Goal: Transaction & Acquisition: Purchase product/service

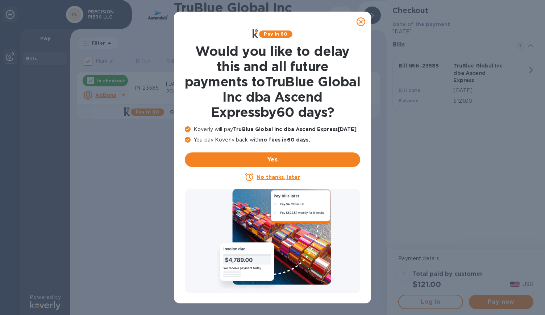
click at [276, 175] on u "No thanks, later" at bounding box center [278, 177] width 43 height 6
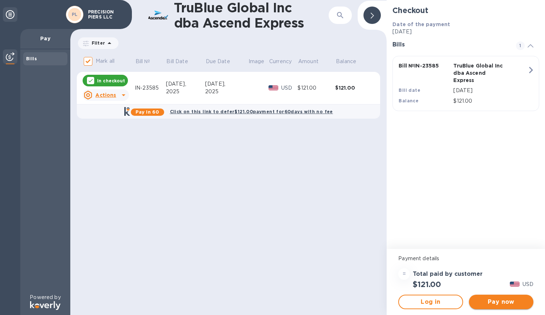
click at [476, 303] on span "Pay now" at bounding box center [501, 301] width 53 height 9
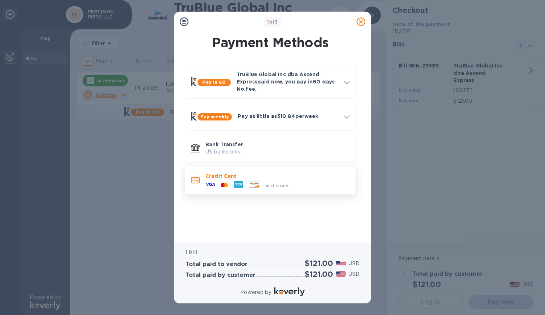
click at [196, 183] on icon at bounding box center [195, 180] width 9 height 7
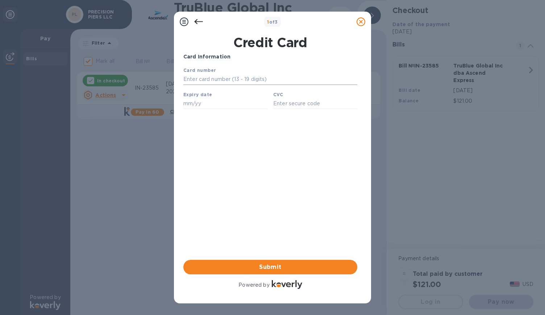
click at [205, 80] on input "text" at bounding box center [270, 79] width 174 height 11
type input "[CREDIT_CARD_NUMBER]"
click at [196, 108] on input "text" at bounding box center [225, 103] width 84 height 11
type input "04/30"
click at [290, 107] on input "text" at bounding box center [315, 103] width 84 height 11
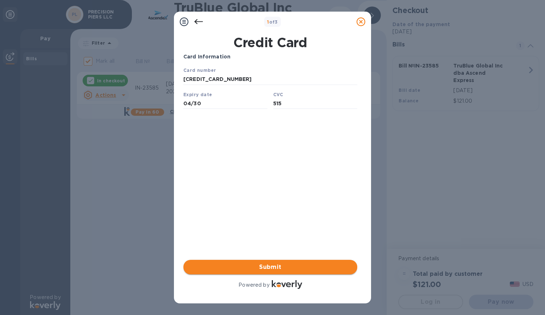
type input "515"
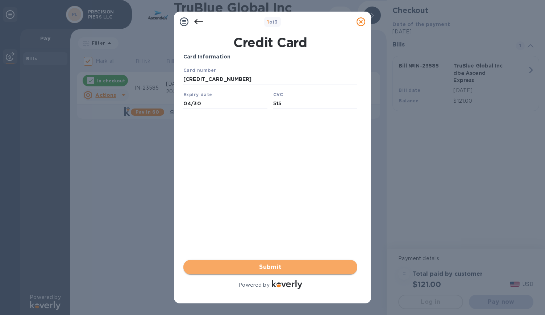
click at [262, 266] on span "Submit" at bounding box center [270, 266] width 162 height 9
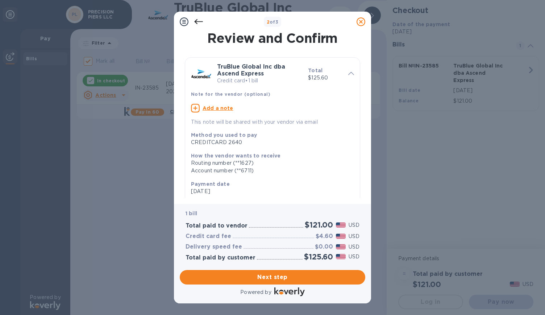
click at [217, 109] on u "Add a note" at bounding box center [218, 108] width 31 height 6
click at [217, 109] on textarea at bounding box center [266, 109] width 151 height 6
type textarea "payment made"
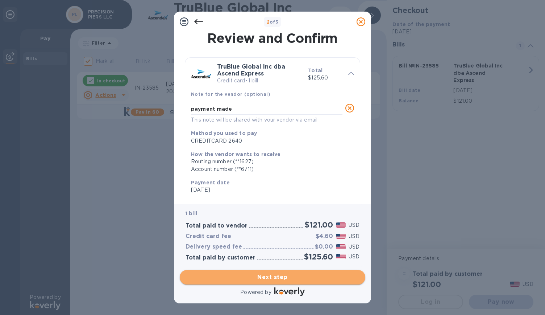
click at [244, 274] on span "Next step" at bounding box center [273, 277] width 174 height 9
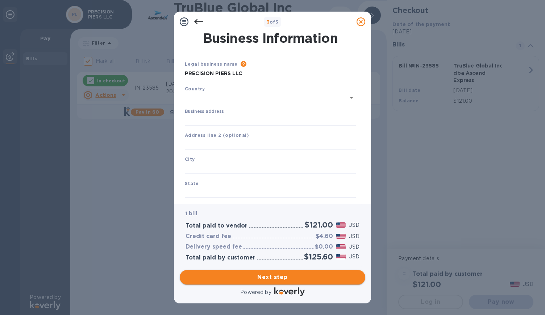
type input "[GEOGRAPHIC_DATA]"
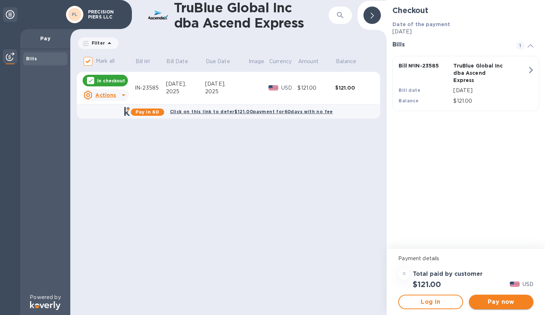
click at [484, 302] on span "Pay now" at bounding box center [501, 301] width 53 height 9
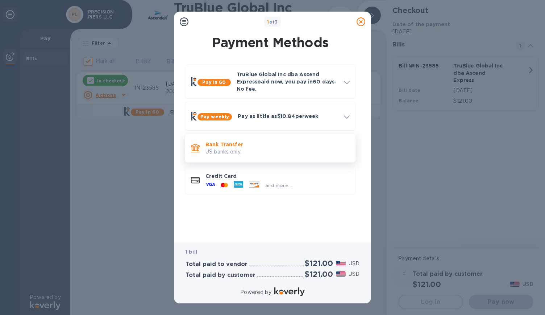
click at [230, 153] on p "US banks only." at bounding box center [277, 152] width 144 height 8
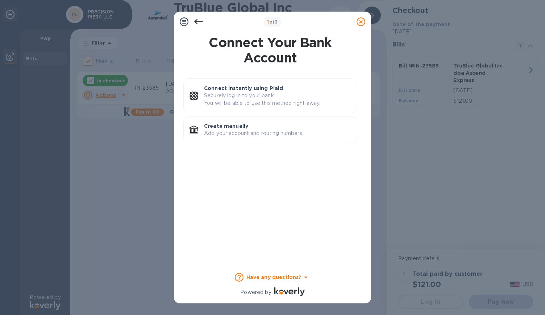
click at [195, 20] on icon at bounding box center [198, 21] width 9 height 9
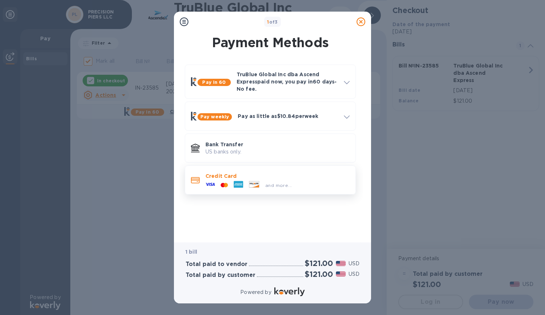
click at [215, 176] on p "Credit Card" at bounding box center [277, 175] width 144 height 7
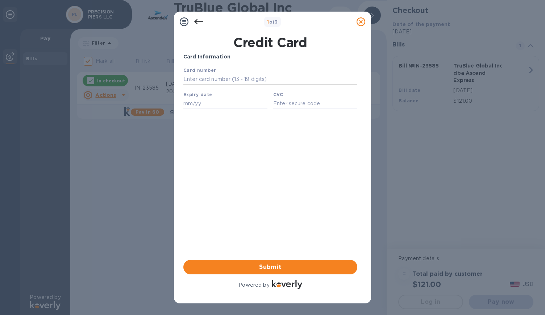
click at [234, 82] on input "text" at bounding box center [270, 79] width 174 height 11
type input "[CREDIT_CARD_NUMBER]"
type input "04/30"
type input "515"
click at [264, 269] on span "Submit" at bounding box center [270, 266] width 162 height 9
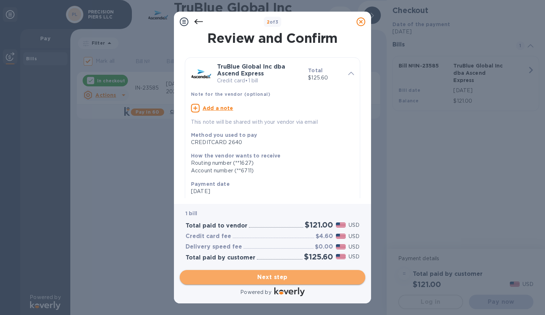
click at [256, 275] on span "Next step" at bounding box center [273, 277] width 174 height 9
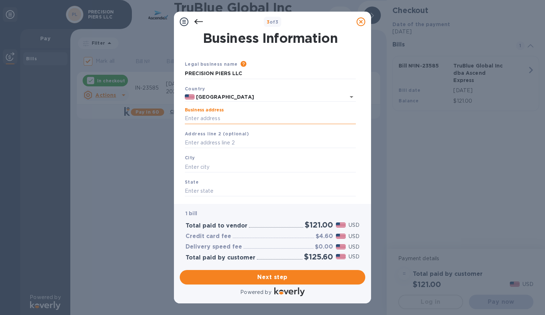
click at [235, 116] on input "Business address" at bounding box center [270, 118] width 171 height 11
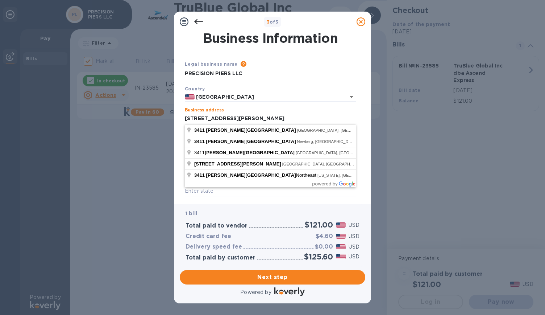
click at [246, 114] on input "[STREET_ADDRESS][PERSON_NAME]" at bounding box center [270, 118] width 171 height 11
click at [241, 117] on input "[STREET_ADDRESS][PERSON_NAME]" at bounding box center [270, 118] width 171 height 11
type input "[STREET_ADDRESS][PERSON_NAME]"
click at [178, 138] on div "Business Information Legal business name Please provide the legal name that app…" at bounding box center [272, 118] width 197 height 172
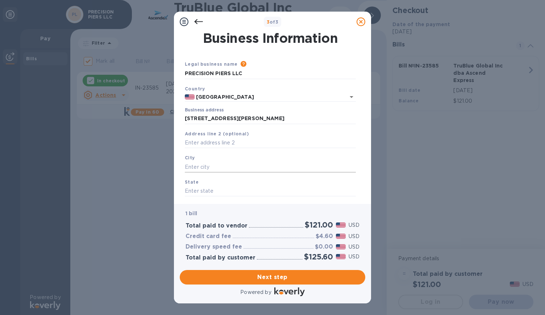
click at [197, 166] on input "text" at bounding box center [270, 166] width 171 height 11
type input "[PERSON_NAME]"
click at [200, 192] on input "text" at bounding box center [270, 191] width 171 height 11
type input "w"
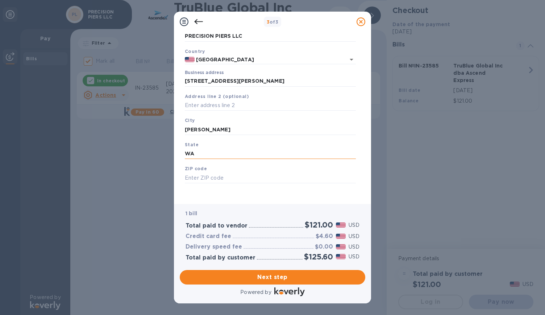
scroll to position [38, 0]
type input "WA"
click at [204, 177] on input "text" at bounding box center [270, 177] width 171 height 11
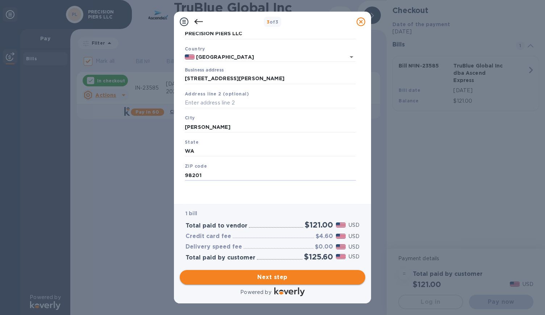
type input "98201"
click at [255, 277] on span "Next step" at bounding box center [273, 277] width 174 height 9
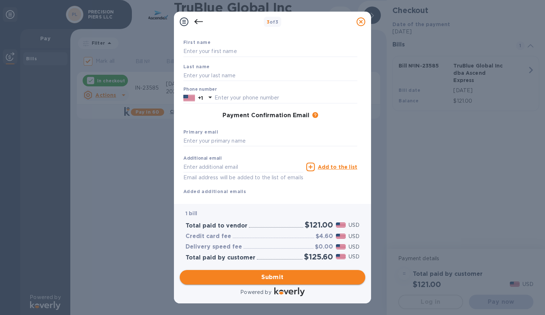
click at [293, 277] on span "Submit" at bounding box center [273, 277] width 174 height 9
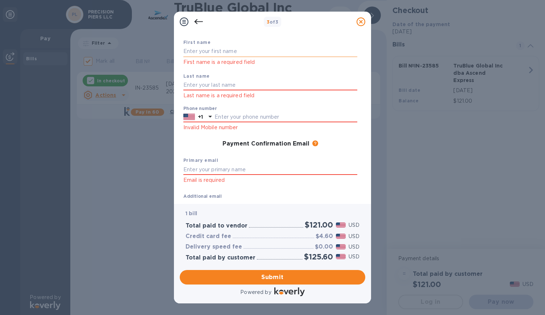
click at [205, 52] on input "text" at bounding box center [270, 51] width 174 height 11
type input "[PERSON_NAME]"
type input "4253276898"
type input "[PERSON_NAME][EMAIL_ADDRESS][DOMAIN_NAME]"
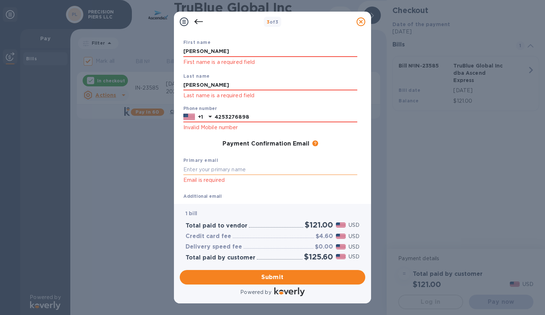
click at [220, 170] on input "text" at bounding box center [270, 169] width 174 height 11
click at [213, 197] on label "Additional email" at bounding box center [202, 196] width 38 height 4
click at [196, 194] on label "Additional email" at bounding box center [202, 196] width 38 height 4
click at [200, 197] on label "Additional email" at bounding box center [202, 196] width 38 height 4
click at [242, 196] on div "Additional email [PERSON_NAME][EMAIL_ADDRESS][DOMAIN_NAME] Email address will b…" at bounding box center [243, 207] width 120 height 26
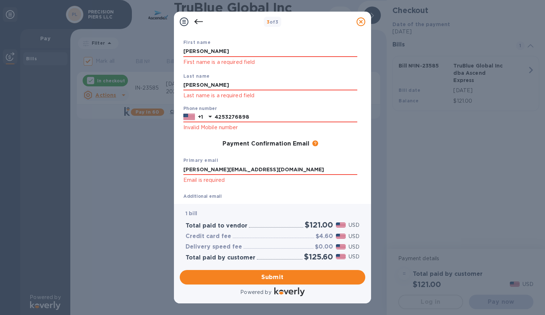
click at [220, 196] on label "Additional email" at bounding box center [202, 196] width 38 height 4
click at [191, 195] on label "Additional email" at bounding box center [202, 196] width 38 height 4
click at [203, 196] on label "Additional email" at bounding box center [202, 196] width 38 height 4
click at [196, 194] on label "Additional email" at bounding box center [202, 196] width 38 height 4
click at [257, 170] on input "[PERSON_NAME][EMAIL_ADDRESS][DOMAIN_NAME]" at bounding box center [270, 169] width 174 height 11
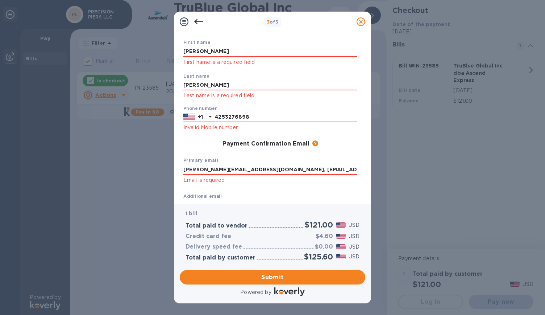
type input "[PERSON_NAME][EMAIL_ADDRESS][DOMAIN_NAME], [EMAIL_ADDRESS][DOMAIN_NAME]"
click at [244, 198] on div "Payment Contact Information First name [PERSON_NAME] First name is a required f…" at bounding box center [272, 118] width 197 height 172
click at [256, 190] on div "Additional email [PERSON_NAME][EMAIL_ADDRESS][DOMAIN_NAME] Email address will b…" at bounding box center [243, 204] width 123 height 33
click at [209, 197] on label "Additional email" at bounding box center [202, 196] width 38 height 4
click at [261, 275] on span "Submit" at bounding box center [273, 277] width 174 height 9
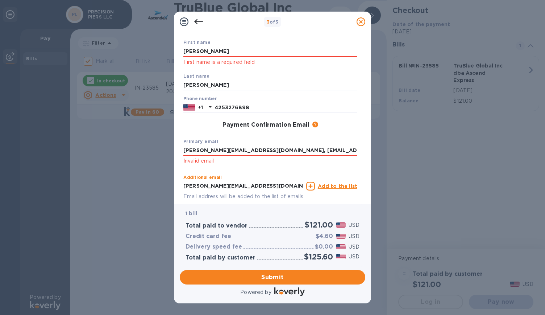
click at [200, 186] on input "[PERSON_NAME][EMAIL_ADDRESS][DOMAIN_NAME]" at bounding box center [243, 185] width 120 height 11
click at [185, 187] on input "I@[DOMAIN_NAME]" at bounding box center [243, 185] width 120 height 11
type input "[EMAIL_ADDRESS][DOMAIN_NAME]"
click at [341, 153] on input "[PERSON_NAME][EMAIL_ADDRESS][DOMAIN_NAME], [EMAIL_ADDRESS][DOMAIN_NAME]" at bounding box center [270, 150] width 174 height 11
type input "[PERSON_NAME][EMAIL_ADDRESS][DOMAIN_NAME]"
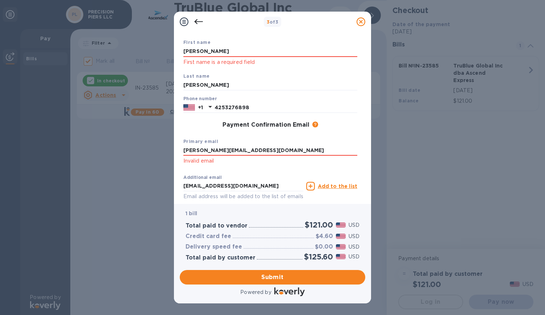
click at [331, 186] on u "Add to the list" at bounding box center [338, 186] width 40 height 6
click at [222, 187] on input "text" at bounding box center [243, 185] width 120 height 11
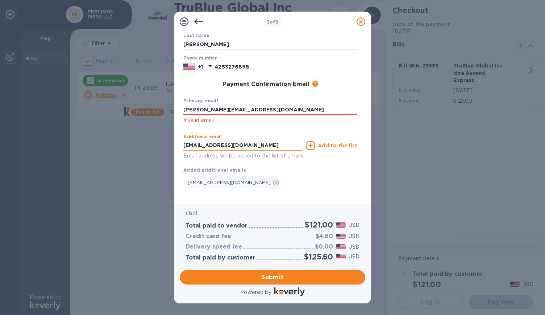
scroll to position [91, 0]
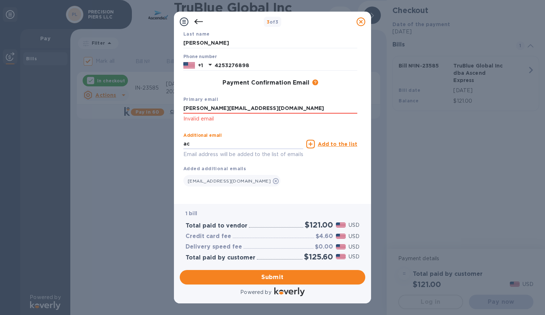
type input "a"
click at [237, 279] on span "Submit" at bounding box center [273, 277] width 174 height 9
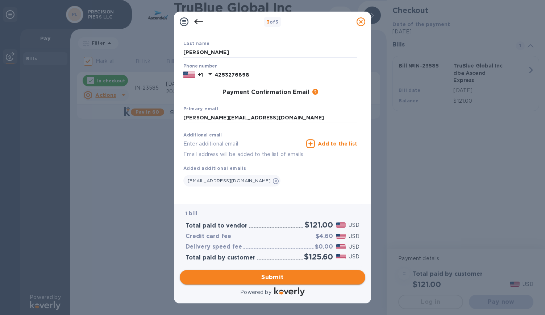
scroll to position [81, 0]
click at [291, 175] on div "[EMAIL_ADDRESS][DOMAIN_NAME]" at bounding box center [270, 179] width 174 height 14
click at [332, 141] on u "Add to the list" at bounding box center [338, 144] width 40 height 6
click at [245, 145] on input "text" at bounding box center [243, 143] width 120 height 11
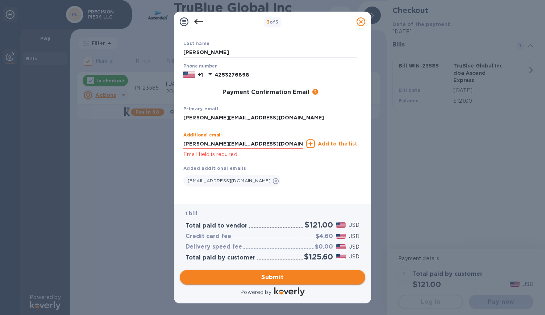
type input "[PERSON_NAME][EMAIL_ADDRESS][DOMAIN_NAME]"
click at [275, 275] on span "Submit" at bounding box center [273, 277] width 174 height 9
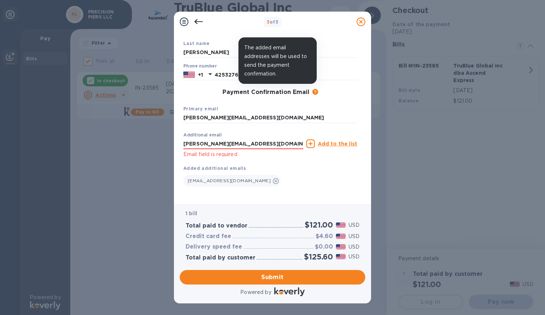
click at [313, 92] on icon at bounding box center [315, 92] width 6 height 6
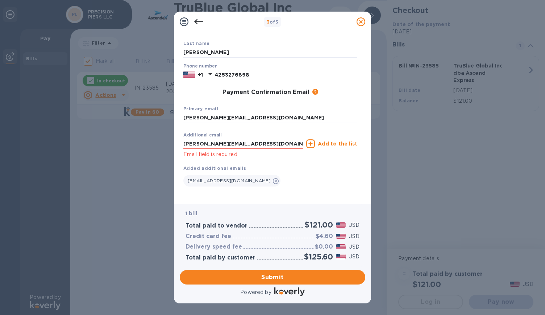
click at [299, 97] on div "Payment Confirmation Email The added email addresses will be used to send the p…" at bounding box center [270, 92] width 180 height 13
click at [332, 142] on u "Add to the list" at bounding box center [338, 144] width 40 height 6
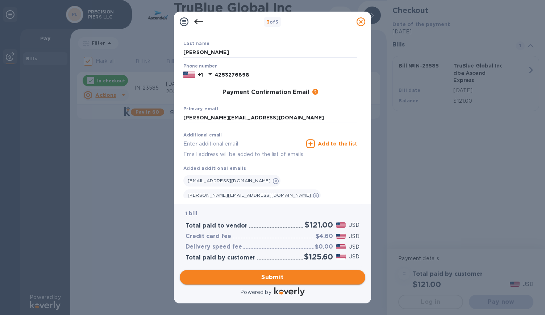
click at [266, 274] on span "Submit" at bounding box center [273, 277] width 174 height 9
